Goal: Information Seeking & Learning: Learn about a topic

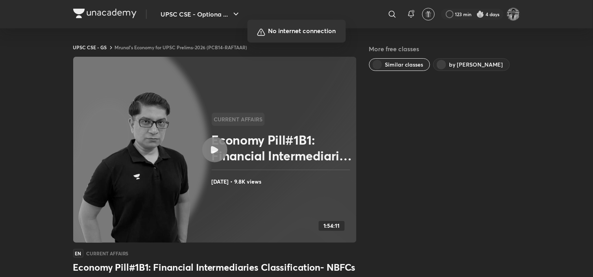
scroll to position [5, 0]
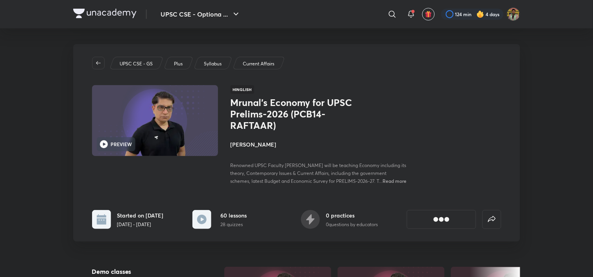
click at [145, 138] on img at bounding box center [155, 120] width 128 height 72
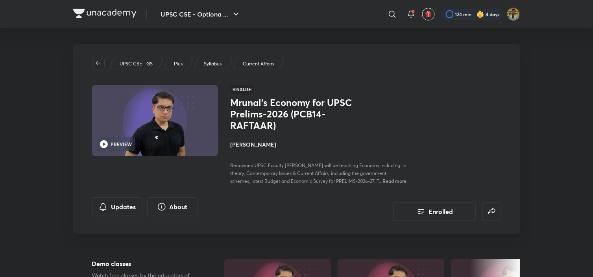
click at [148, 113] on img at bounding box center [155, 120] width 128 height 72
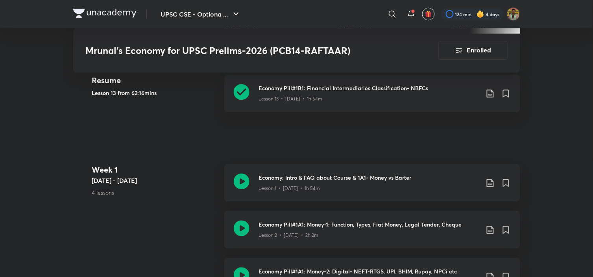
scroll to position [341, 0]
click at [279, 102] on p "Lesson 13 • [DATE] • 1h 54m" at bounding box center [291, 99] width 64 height 7
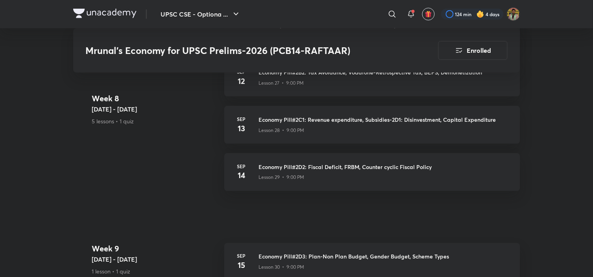
scroll to position [2538, 0]
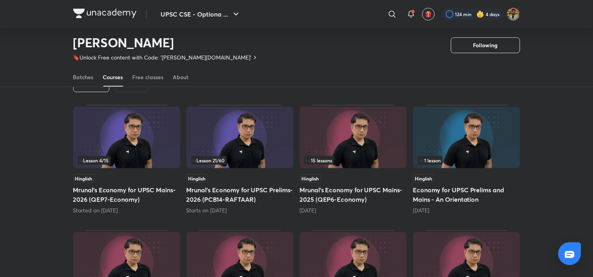
scroll to position [35, 0]
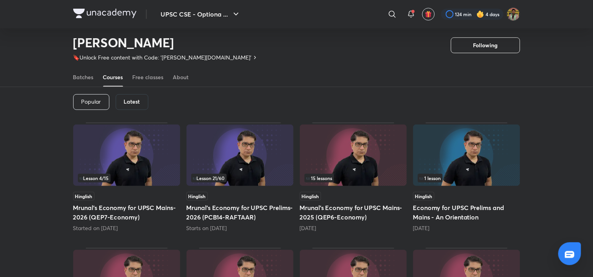
click at [130, 99] on h6 "Latest" at bounding box center [132, 101] width 16 height 6
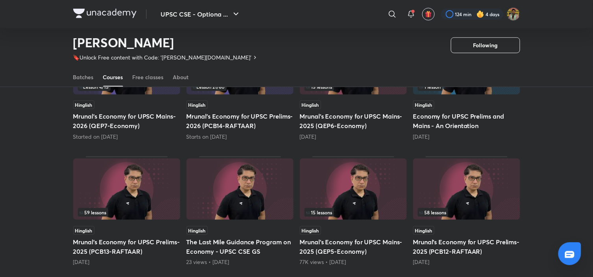
scroll to position [125, 0]
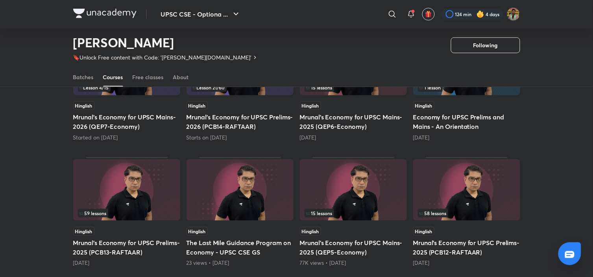
click at [139, 185] on img at bounding box center [126, 189] width 107 height 61
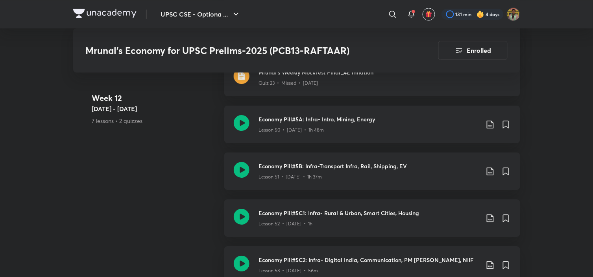
scroll to position [4422, 0]
